Goal: Task Accomplishment & Management: Manage account settings

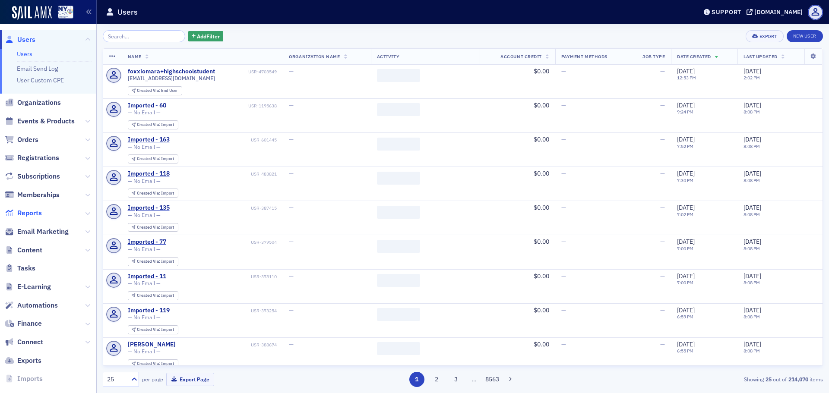
scroll to position [32, 0]
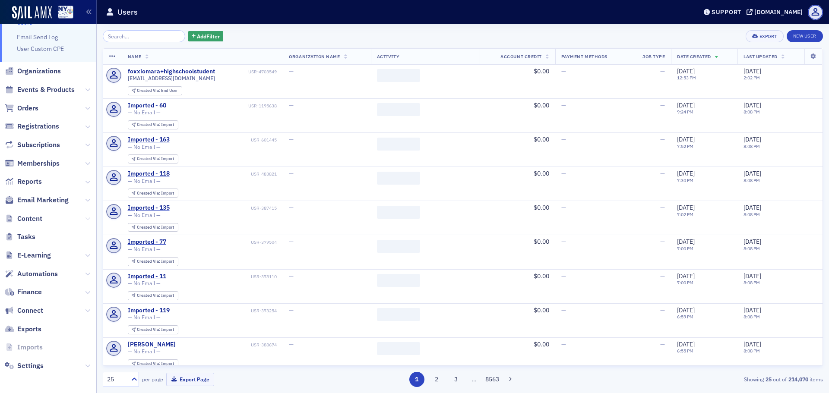
click at [85, 218] on icon at bounding box center [87, 218] width 5 height 5
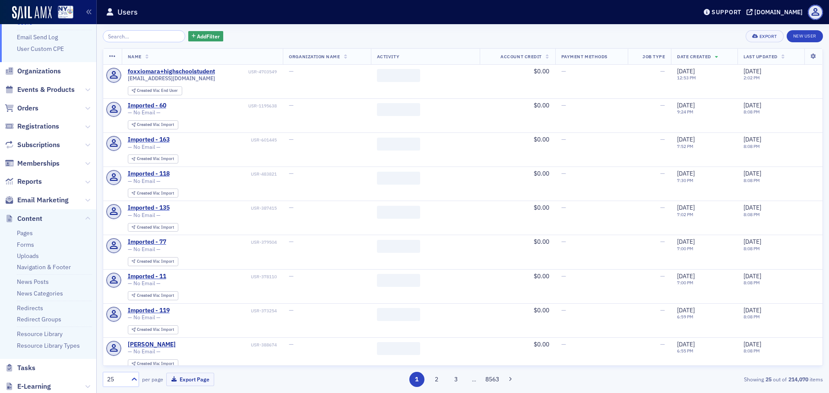
click at [57, 263] on ul "Pages Forms Uploads Navigation & Footer News Posts News Categories Redirects Re…" at bounding box center [48, 293] width 96 height 131
click at [57, 264] on link "Navigation & Footer" at bounding box center [44, 267] width 54 height 8
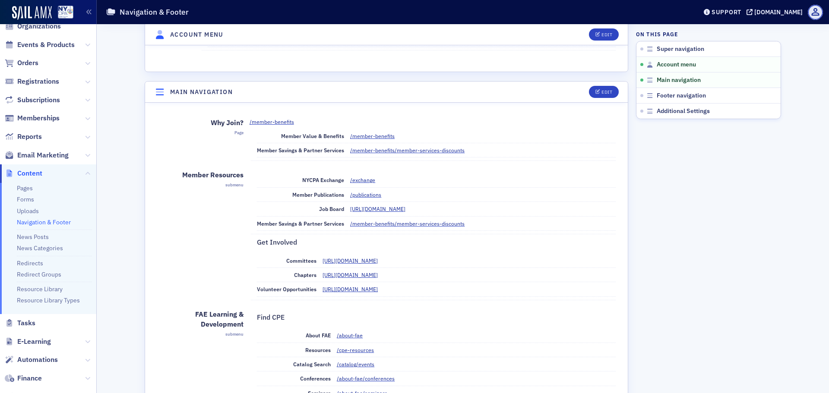
scroll to position [259, 0]
click at [604, 93] on div "Edit" at bounding box center [607, 91] width 11 height 5
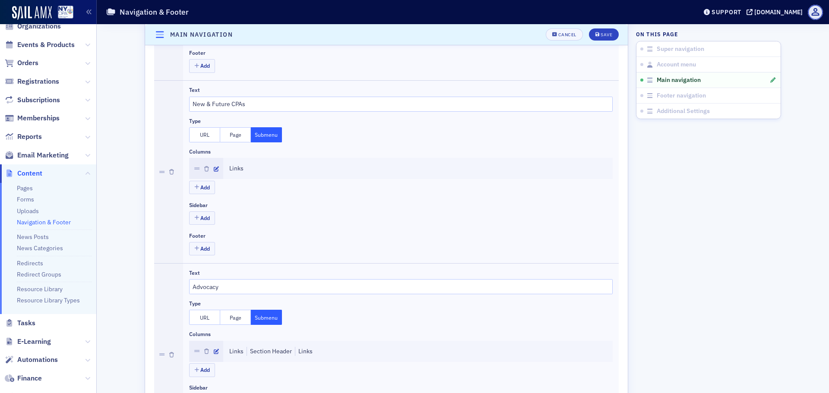
scroll to position [743, 0]
click at [214, 167] on icon "button" at bounding box center [216, 166] width 5 height 5
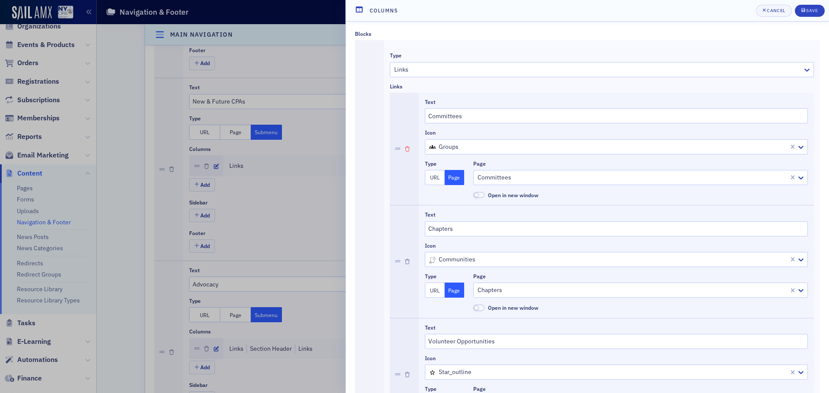
click at [406, 148] on icon "button" at bounding box center [407, 149] width 5 height 5
click at [812, 12] on div "Save" at bounding box center [812, 10] width 12 height 5
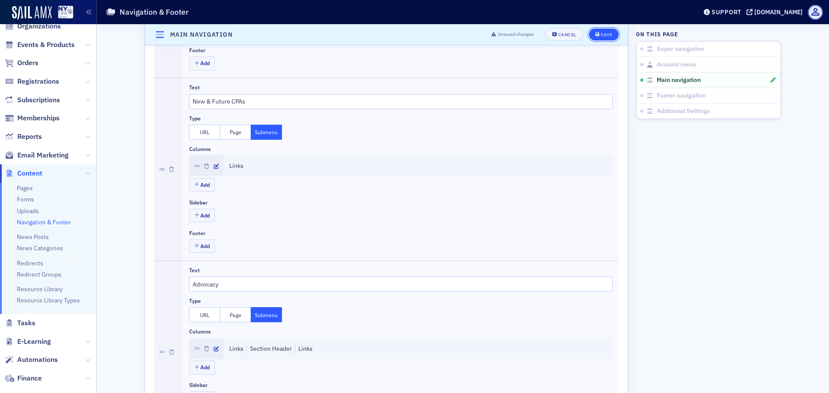
click at [601, 35] on div "Save" at bounding box center [607, 34] width 12 height 5
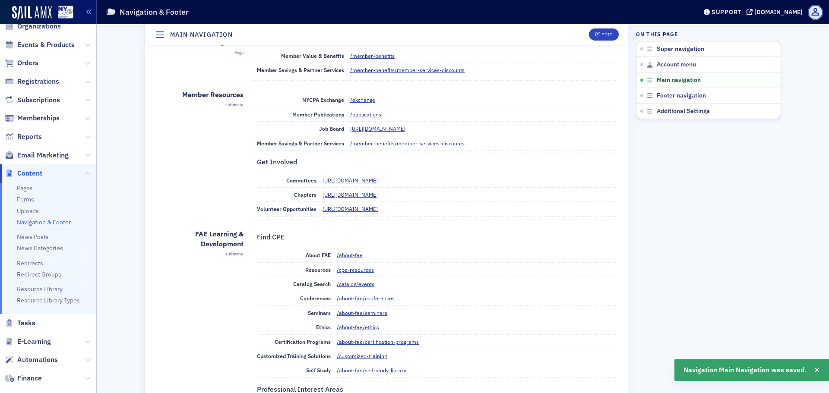
scroll to position [311, 0]
